Goal: Navigation & Orientation: Find specific page/section

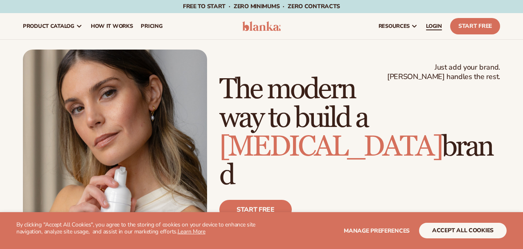
click at [426, 25] on span "LOGIN" at bounding box center [434, 26] width 16 height 7
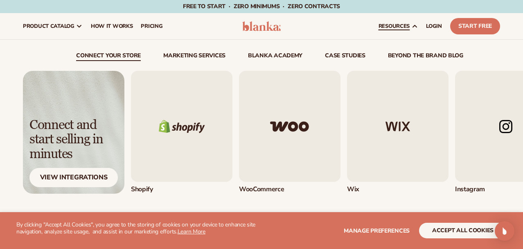
click at [378, 155] on img "3 / 5" at bounding box center [397, 126] width 101 height 111
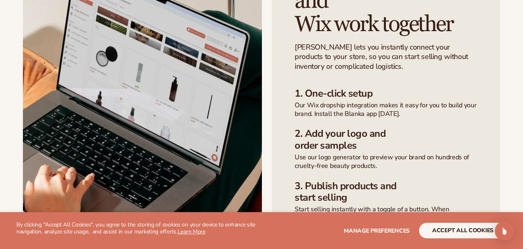
scroll to position [292, 0]
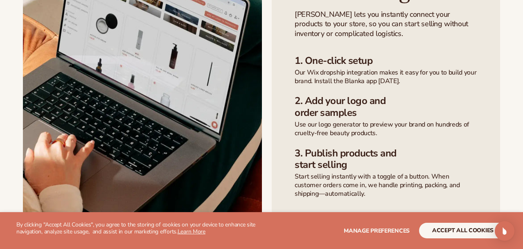
click at [322, 214] on link "connect your wix store" at bounding box center [355, 224] width 123 height 20
